Goal: Task Accomplishment & Management: Complete application form

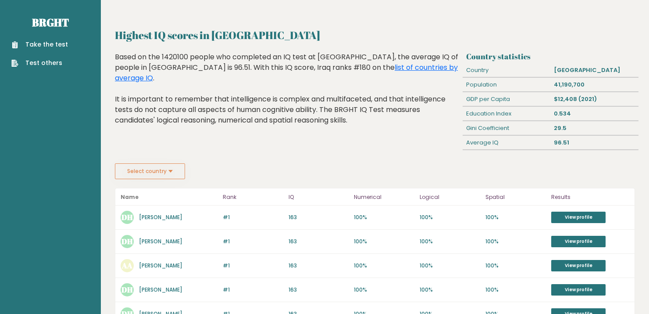
click at [40, 45] on link "Take the test" at bounding box center [39, 44] width 57 height 9
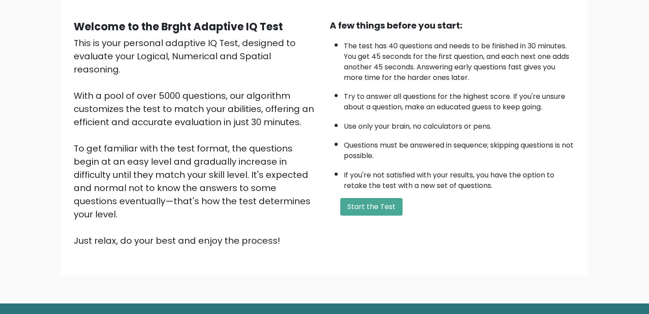
scroll to position [88, 0]
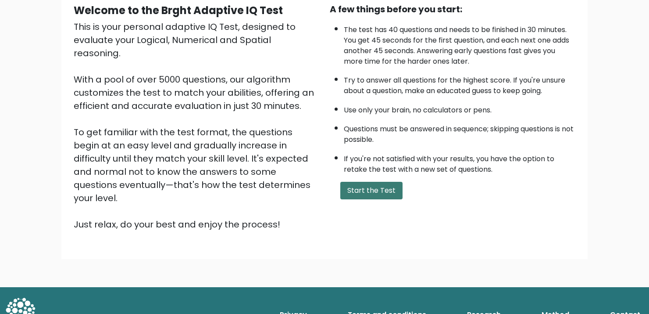
click at [371, 187] on button "Start the Test" at bounding box center [371, 191] width 62 height 18
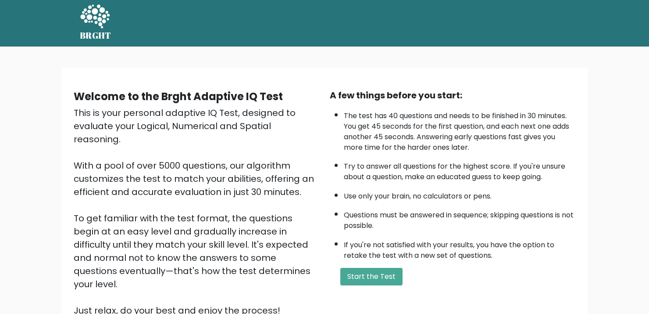
scroll to position [0, 0]
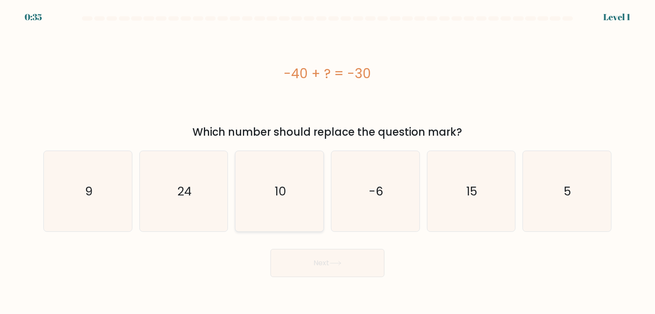
click at [268, 219] on icon "10" at bounding box center [279, 191] width 80 height 80
click at [328, 161] on input "c. 10" at bounding box center [328, 159] width 0 height 4
radio input "true"
click at [301, 258] on button "Next" at bounding box center [328, 263] width 114 height 28
click at [329, 270] on button "Next" at bounding box center [328, 263] width 114 height 28
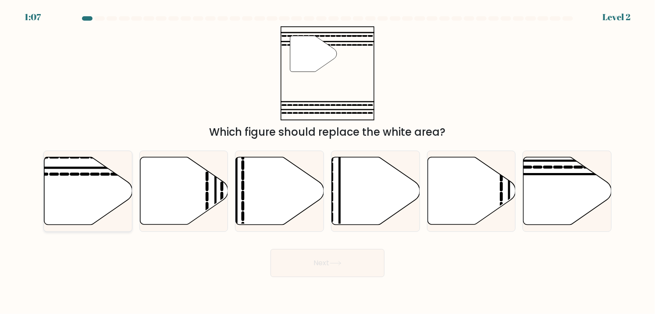
click at [104, 210] on icon at bounding box center [88, 191] width 88 height 68
click at [328, 161] on input "a." at bounding box center [328, 159] width 0 height 4
radio input "true"
click at [320, 256] on button "Next" at bounding box center [328, 263] width 114 height 28
click at [332, 270] on button "Next" at bounding box center [328, 263] width 114 height 28
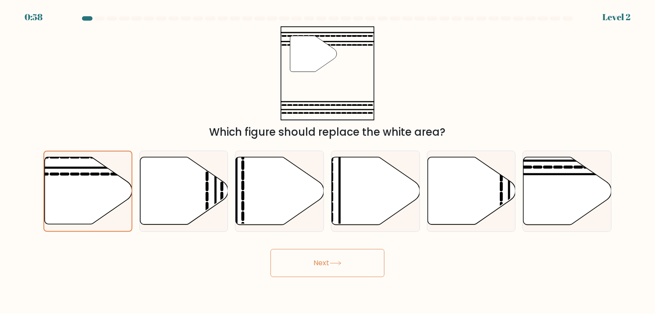
click at [290, 268] on button "Next" at bounding box center [328, 263] width 114 height 28
click at [316, 263] on button "Next" at bounding box center [328, 263] width 114 height 28
click at [297, 261] on button "Next" at bounding box center [328, 263] width 114 height 28
click at [74, 201] on icon at bounding box center [88, 190] width 87 height 67
click at [328, 161] on input "a." at bounding box center [328, 159] width 0 height 4
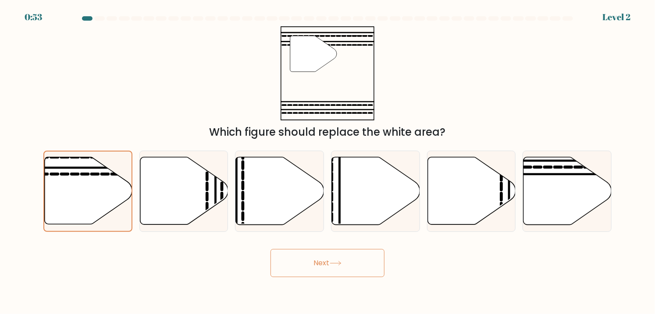
click at [312, 265] on button "Next" at bounding box center [328, 263] width 114 height 28
click at [54, 174] on icon at bounding box center [54, 174] width 7 height 0
click at [328, 161] on input "a." at bounding box center [328, 159] width 0 height 4
click at [73, 180] on icon at bounding box center [88, 190] width 87 height 67
click at [328, 161] on input "a." at bounding box center [328, 159] width 0 height 4
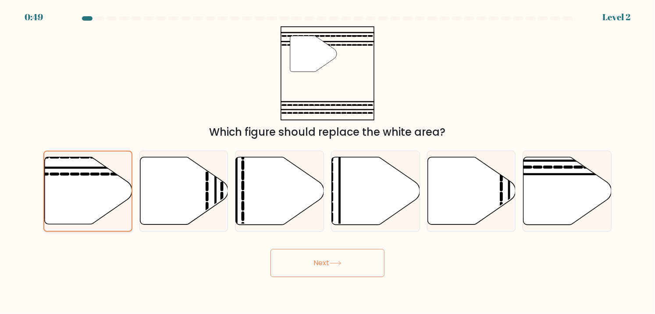
click at [73, 180] on icon at bounding box center [88, 190] width 87 height 67
click at [328, 161] on input "a." at bounding box center [328, 159] width 0 height 4
click at [187, 260] on div "Next" at bounding box center [327, 259] width 579 height 35
click at [328, 267] on button "Next" at bounding box center [328, 263] width 114 height 28
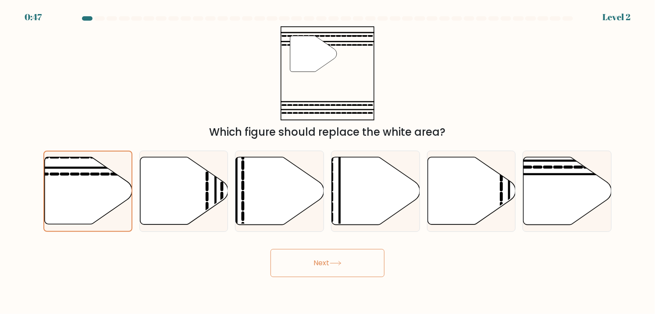
click at [271, 249] on button "Next" at bounding box center [328, 263] width 114 height 28
click at [339, 267] on button "Next" at bounding box center [328, 263] width 114 height 28
click at [185, 198] on icon at bounding box center [184, 191] width 88 height 68
click at [328, 161] on input "b." at bounding box center [328, 159] width 0 height 4
radio input "true"
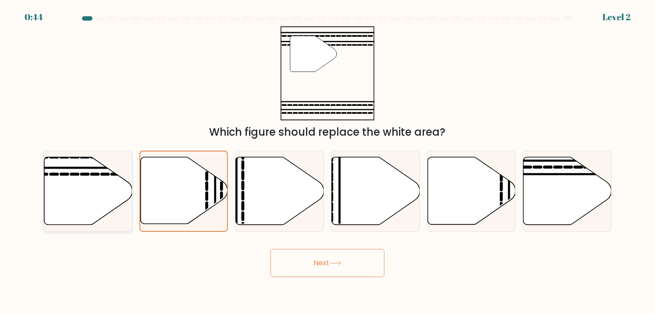
click at [121, 206] on icon at bounding box center [88, 191] width 88 height 69
click at [328, 161] on input "a." at bounding box center [328, 159] width 0 height 4
radio input "true"
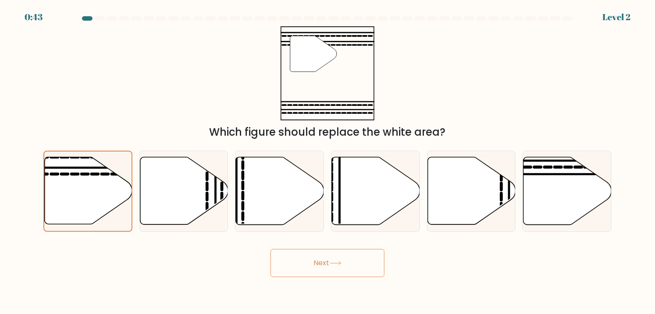
click at [325, 257] on button "Next" at bounding box center [328, 263] width 114 height 28
click at [336, 263] on icon at bounding box center [336, 263] width 12 height 5
click at [332, 259] on button "Next" at bounding box center [328, 263] width 114 height 28
drag, startPoint x: 331, startPoint y: 259, endPoint x: 308, endPoint y: 261, distance: 22.9
click at [308, 261] on button "Next" at bounding box center [328, 263] width 114 height 28
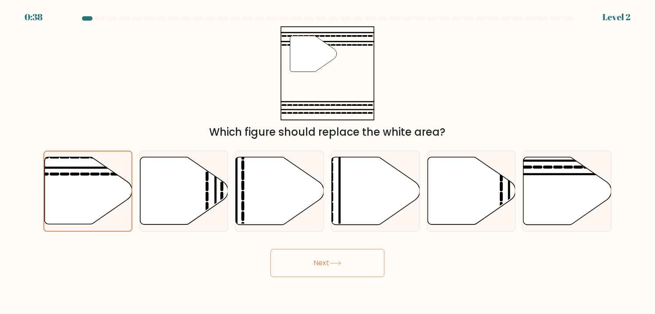
click at [314, 261] on button "Next" at bounding box center [328, 263] width 114 height 28
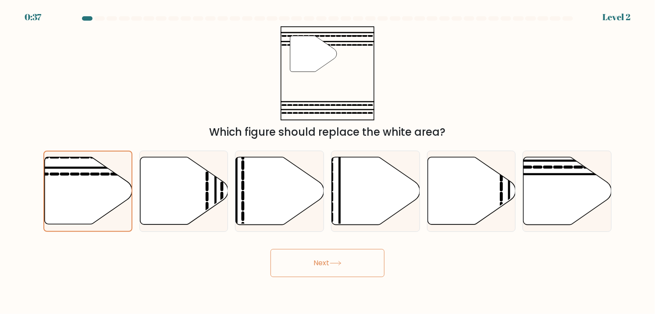
click at [314, 261] on button "Next" at bounding box center [328, 263] width 114 height 28
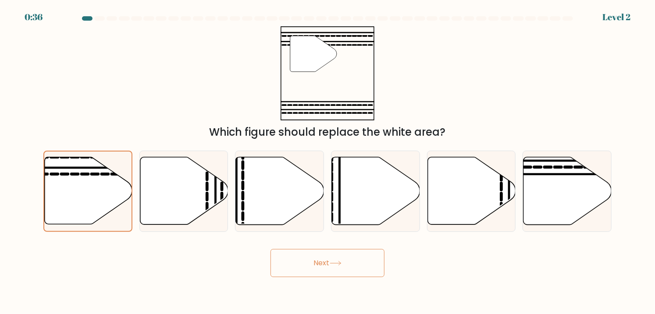
click at [314, 261] on button "Next" at bounding box center [328, 263] width 114 height 28
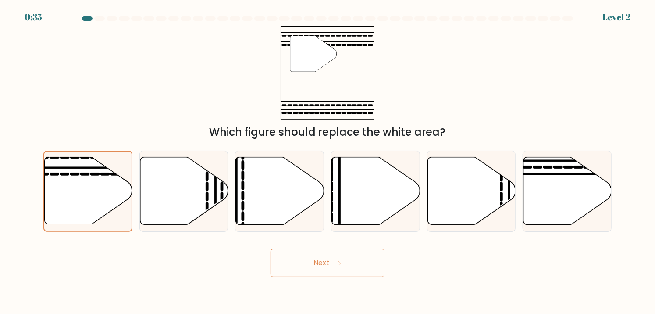
click at [314, 261] on button "Next" at bounding box center [328, 263] width 114 height 28
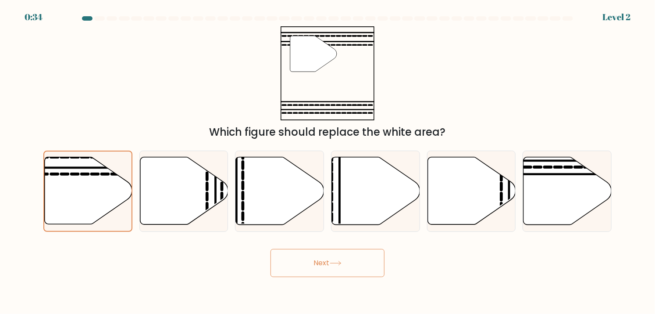
click at [314, 261] on button "Next" at bounding box center [328, 263] width 114 height 28
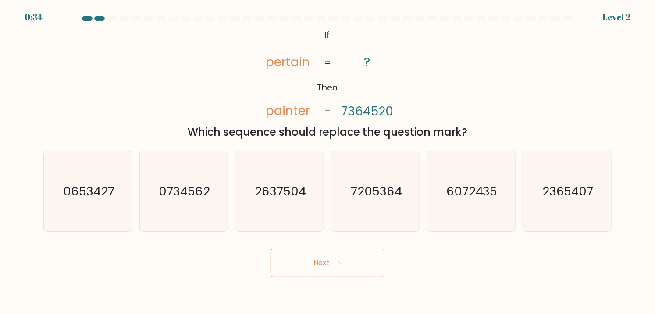
click at [314, 261] on button "Next" at bounding box center [328, 263] width 114 height 28
click at [369, 252] on button "Next" at bounding box center [328, 263] width 114 height 28
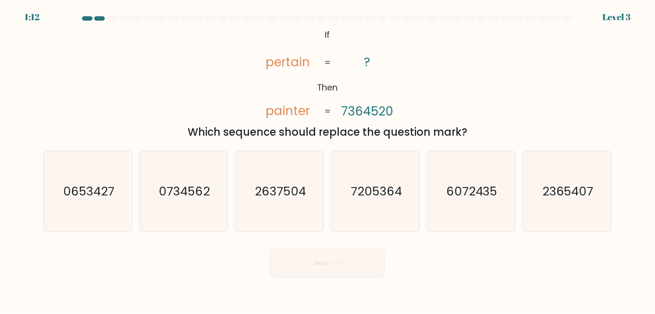
click at [288, 65] on tspan "pertain" at bounding box center [288, 62] width 44 height 17
drag, startPoint x: 298, startPoint y: 29, endPoint x: 325, endPoint y: 36, distance: 28.1
click at [323, 34] on icon "@import url('https://fonts.googleapis.com/css?family=Abril+Fatface:400,100,100i…" at bounding box center [327, 73] width 153 height 94
click at [326, 68] on tspan "=" at bounding box center [328, 63] width 6 height 12
drag, startPoint x: 324, startPoint y: 61, endPoint x: 332, endPoint y: 61, distance: 7.9
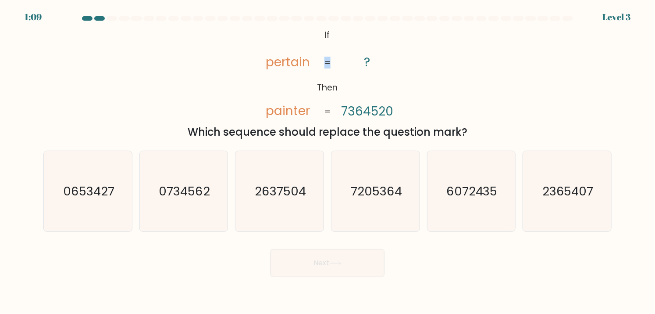
click at [333, 60] on icon "@import url('https://fonts.googleapis.com/css?family=Abril+Fatface:400,100,100i…" at bounding box center [327, 73] width 153 height 94
click at [290, 82] on icon "@import url('https://fonts.googleapis.com/css?family=Abril+Fatface:400,100,100i…" at bounding box center [327, 73] width 153 height 94
drag, startPoint x: 263, startPoint y: 105, endPoint x: 325, endPoint y: 108, distance: 62.8
click at [325, 108] on icon "@import url('https://fonts.googleapis.com/css?family=Abril+Fatface:400,100,100i…" at bounding box center [327, 73] width 153 height 94
click at [293, 113] on tspan "painter" at bounding box center [288, 111] width 44 height 17
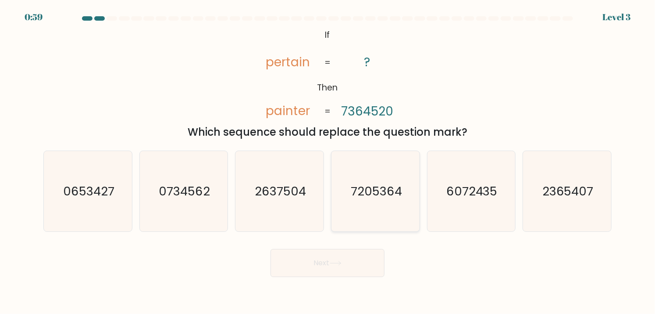
click at [364, 196] on text "7205364" at bounding box center [376, 190] width 51 height 17
click at [328, 161] on input "d. 7205364" at bounding box center [328, 159] width 0 height 4
radio input "true"
click at [332, 254] on button "Next" at bounding box center [328, 263] width 114 height 28
